Goal: Information Seeking & Learning: Learn about a topic

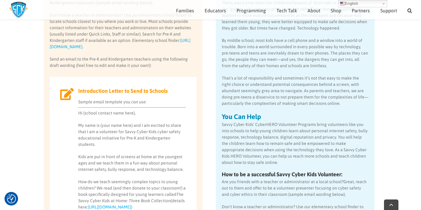
scroll to position [198, 0]
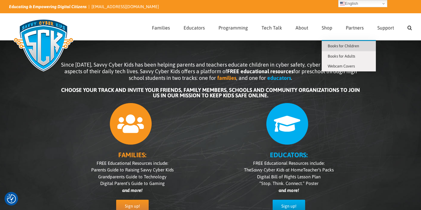
click at [341, 45] on span "Books for Children" at bounding box center [343, 46] width 31 height 5
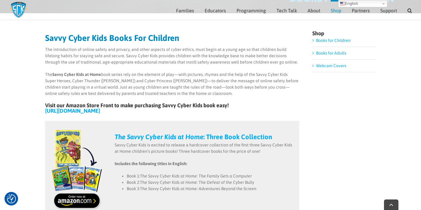
scroll to position [67, 0]
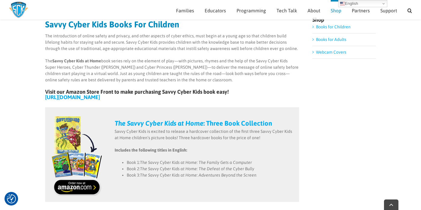
click at [200, 122] on em "The Savvy Cyber Kids at Home" at bounding box center [159, 123] width 89 height 8
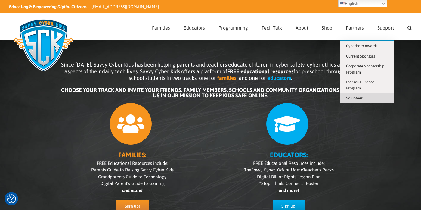
click at [358, 97] on span "Volunteer" at bounding box center [354, 98] width 17 height 5
